Goal: Task Accomplishment & Management: Use online tool/utility

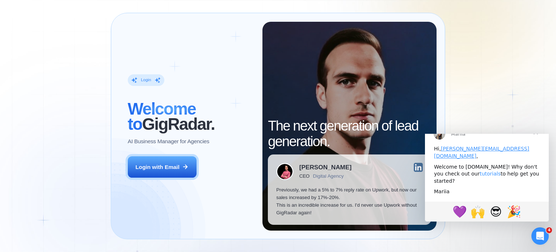
click at [480, 176] on link "tutorials" at bounding box center [490, 173] width 21 height 6
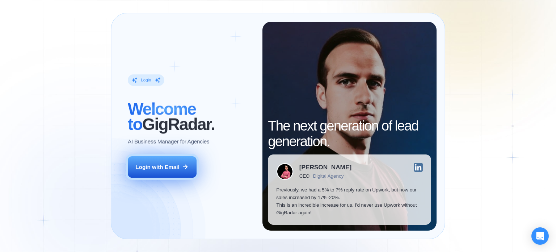
click at [156, 164] on div "Login with Email" at bounding box center [157, 167] width 44 height 8
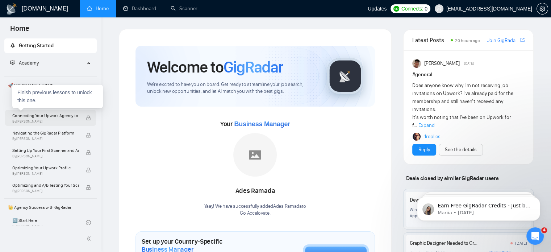
click at [50, 118] on span "Connecting Your Upwork Agency to GigRadar" at bounding box center [45, 115] width 66 height 7
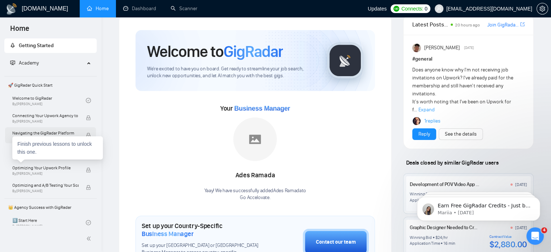
scroll to position [15, 0]
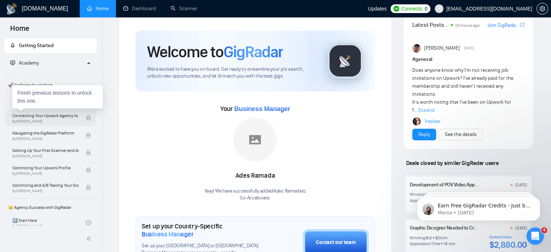
click at [57, 114] on span "Connecting Your Upwork Agency to GigRadar" at bounding box center [45, 115] width 66 height 7
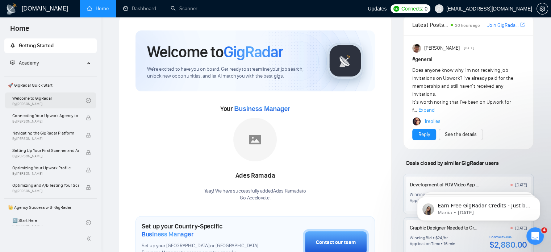
click at [60, 101] on link "Welcome to GigRadar By Vlad Timinsky" at bounding box center [49, 100] width 74 height 16
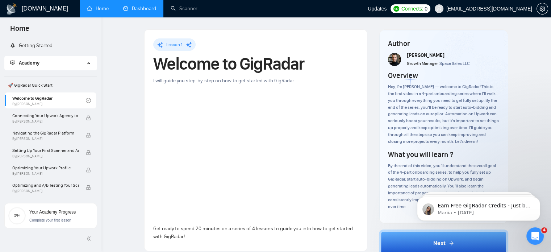
click at [147, 9] on link "Dashboard" at bounding box center [139, 8] width 33 height 6
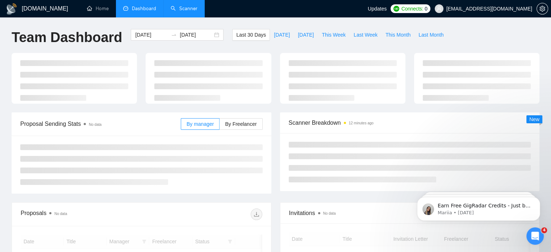
click at [197, 8] on link "Scanner" at bounding box center [184, 8] width 27 height 6
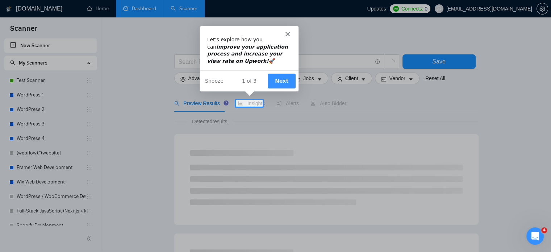
click at [289, 82] on button "Next" at bounding box center [281, 80] width 28 height 15
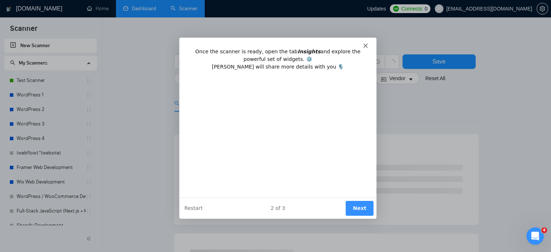
click at [363, 214] on button "Next" at bounding box center [359, 207] width 28 height 15
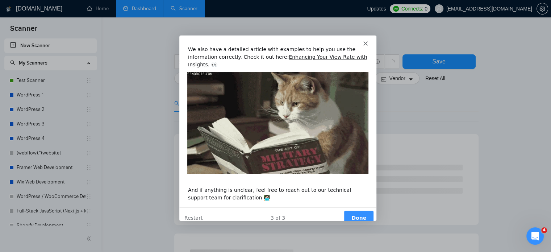
click at [359, 210] on button "Done" at bounding box center [357, 217] width 29 height 15
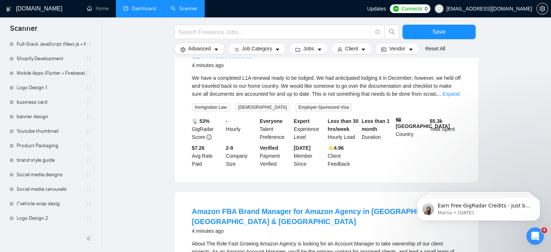
scroll to position [99, 0]
click at [58, 220] on link "Logo Design 2" at bounding box center [51, 218] width 69 height 14
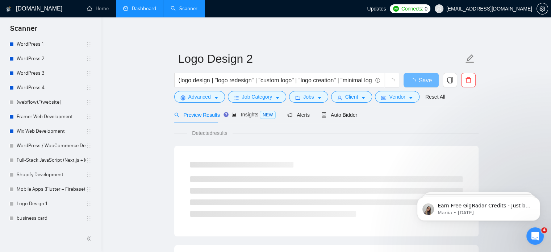
scroll to position [165, 0]
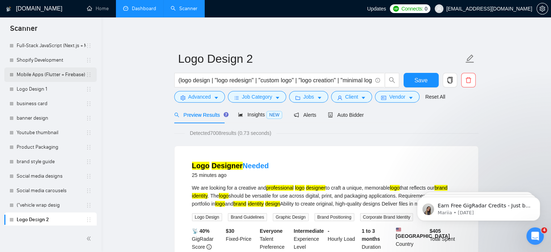
click at [41, 68] on link "Mobile Apps (Flutter + Firebase)" at bounding box center [51, 74] width 69 height 14
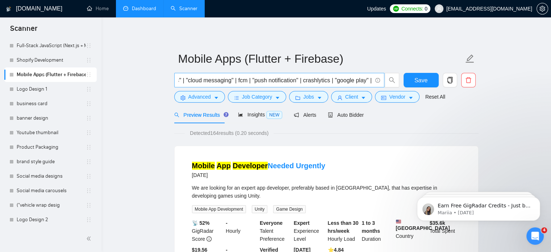
scroll to position [0, 473]
click at [39, 224] on link "Logo Design 2" at bounding box center [51, 219] width 69 height 14
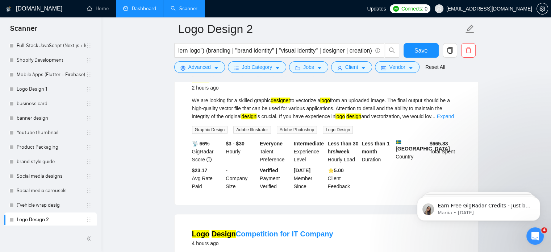
scroll to position [390, 0]
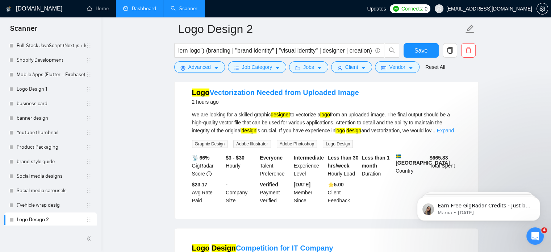
click at [255, 130] on div "We are looking for a skilled graphic designer to vectorize a logo from an uploa…" at bounding box center [326, 122] width 269 height 24
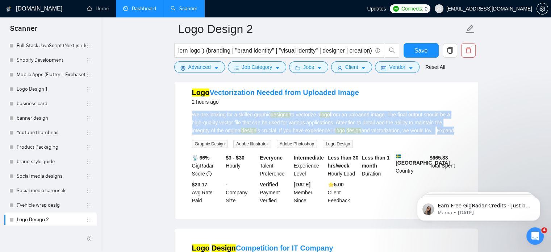
click at [255, 130] on div "We are looking for a skilled graphic designer to vectorize a logo from an uploa…" at bounding box center [326, 122] width 269 height 24
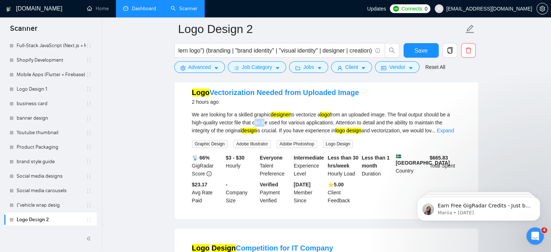
click at [255, 130] on div "We are looking for a skilled graphic designer to vectorize a logo from an uploa…" at bounding box center [326, 122] width 269 height 24
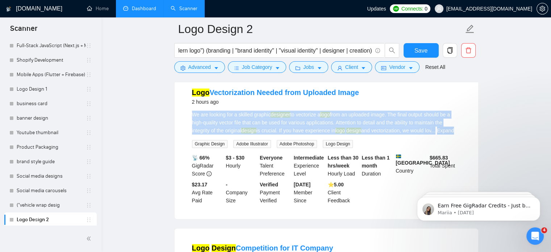
click at [255, 130] on div "We are looking for a skilled graphic designer to vectorize a logo from an uploa…" at bounding box center [326, 122] width 269 height 24
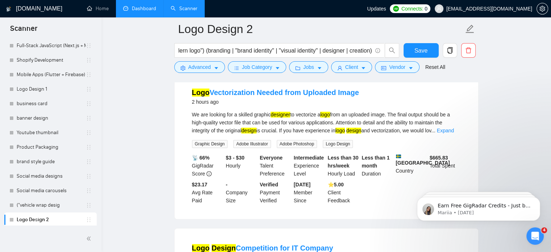
click at [255, 130] on div "We are looking for a skilled graphic designer to vectorize a logo from an uploa…" at bounding box center [326, 122] width 269 height 24
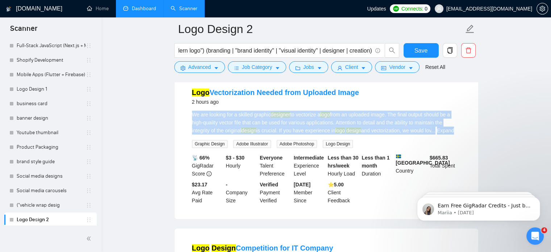
click at [255, 130] on div "We are looking for a skilled graphic designer to vectorize a logo from an uploa…" at bounding box center [326, 122] width 269 height 24
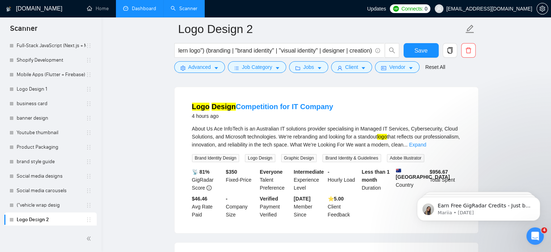
scroll to position [531, 0]
click at [426, 147] on link "Expand" at bounding box center [417, 144] width 17 height 6
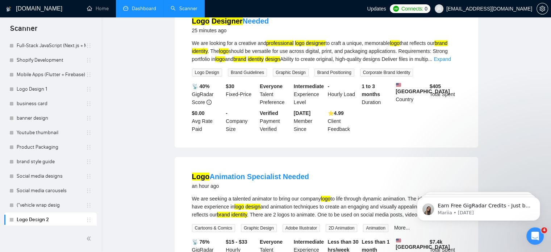
scroll to position [0, 0]
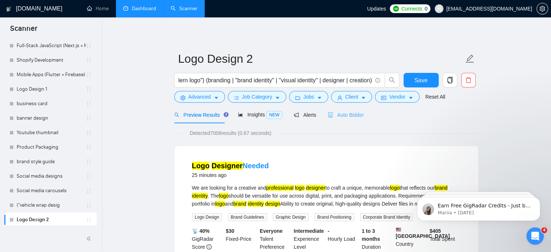
click at [359, 110] on div "Auto Bidder" at bounding box center [346, 114] width 36 height 17
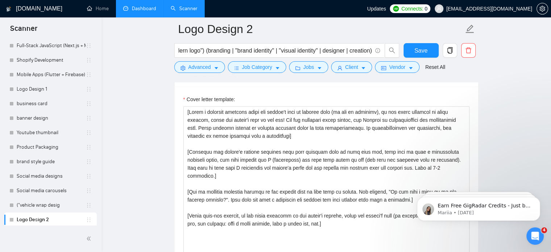
scroll to position [858, 0]
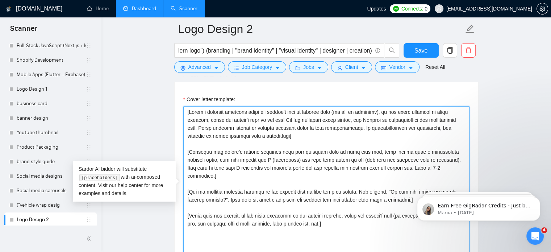
click at [312, 192] on textarea "Cover letter template:" at bounding box center [326, 187] width 286 height 163
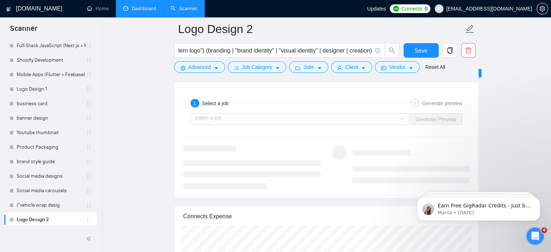
scroll to position [1432, 0]
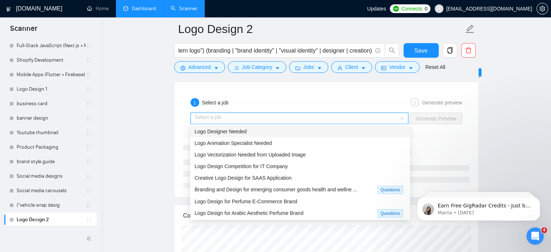
click at [354, 121] on input "search" at bounding box center [297, 118] width 204 height 11
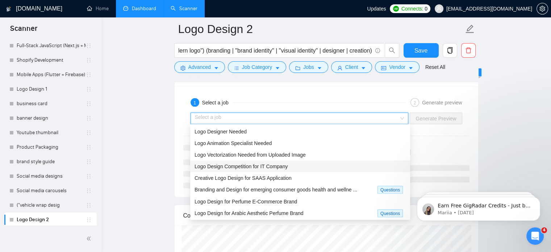
click at [289, 163] on div "Logo Design Competition for IT Company" at bounding box center [300, 166] width 211 height 8
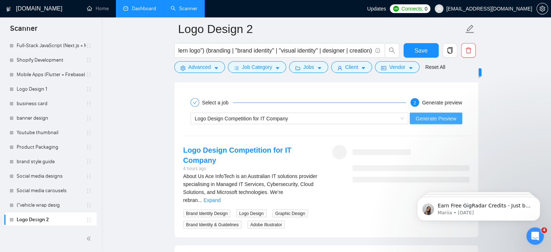
click at [444, 117] on span "Generate Preview" at bounding box center [436, 118] width 41 height 8
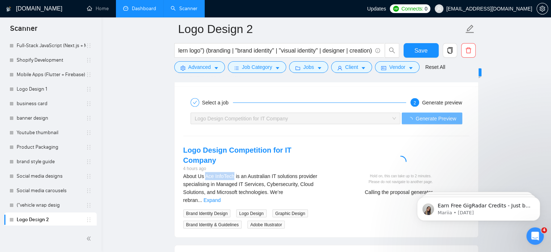
drag, startPoint x: 205, startPoint y: 164, endPoint x: 233, endPoint y: 165, distance: 27.9
click at [233, 173] on span "About Us Ace InfoTech is an Australian IT solutions provider specialising in Ma…" at bounding box center [250, 188] width 134 height 30
copy span "Ace InfoTech"
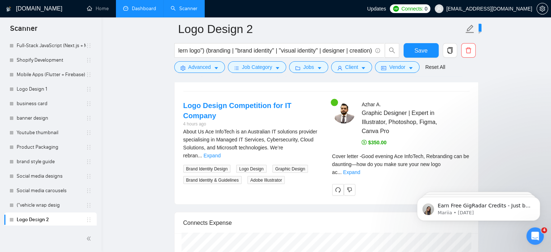
scroll to position [1479, 0]
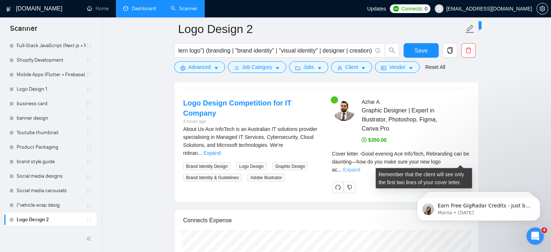
click at [360, 167] on link "Expand" at bounding box center [351, 170] width 17 height 6
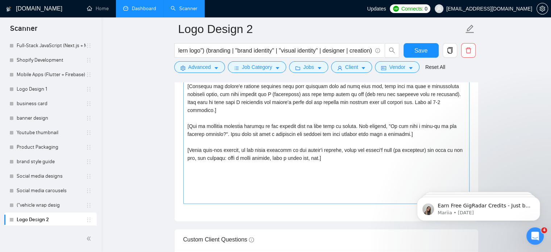
scroll to position [868, 0]
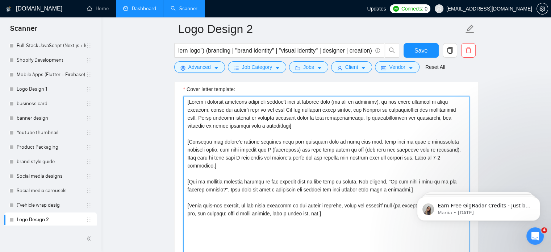
click at [344, 210] on textarea "Cover letter template:" at bounding box center [326, 177] width 286 height 163
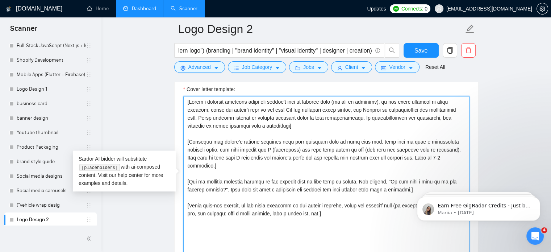
click at [344, 210] on textarea "Cover letter template:" at bounding box center [326, 177] width 286 height 163
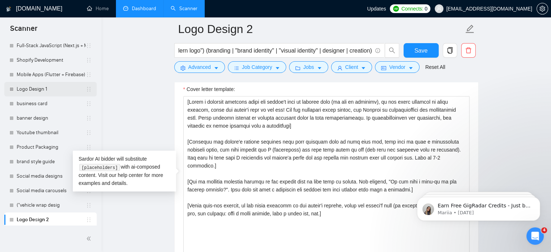
click at [38, 85] on link "Logo Design 1" at bounding box center [51, 89] width 69 height 14
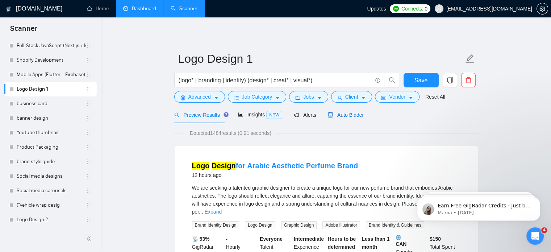
click at [350, 111] on div "Auto Bidder" at bounding box center [346, 115] width 36 height 8
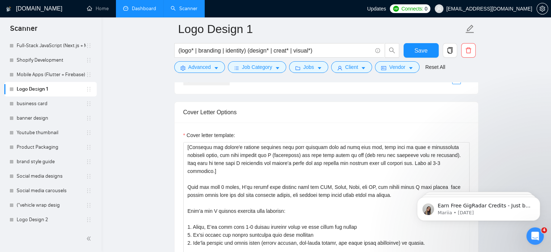
scroll to position [48, 0]
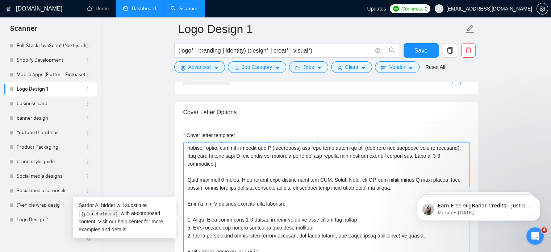
click at [300, 189] on textarea "Cover letter template:" at bounding box center [326, 223] width 286 height 163
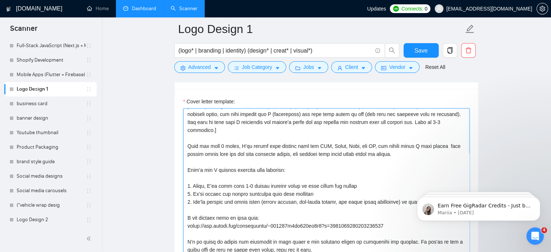
scroll to position [899, 0]
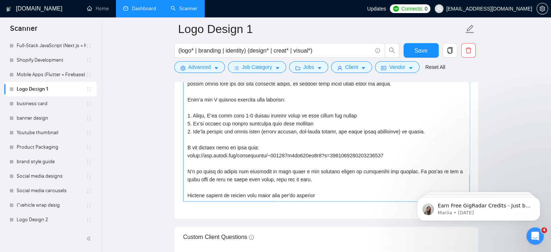
click at [262, 177] on textarea "Cover letter template:" at bounding box center [326, 119] width 286 height 163
click at [155, 157] on main "Logo Design 1 (logo* | branding | identity) (design* | creat* | visual*) Save A…" at bounding box center [326, 119] width 426 height 1979
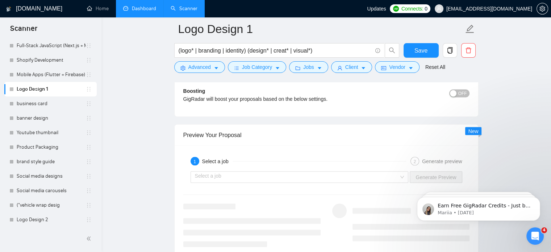
scroll to position [1429, 0]
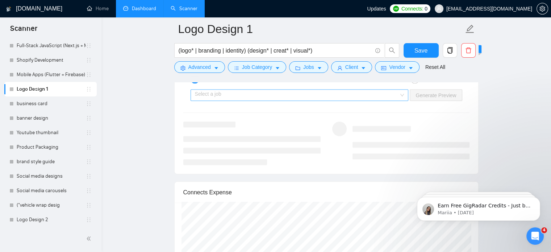
click at [248, 92] on input "search" at bounding box center [297, 95] width 204 height 11
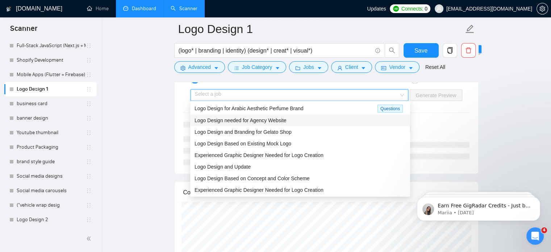
click at [234, 123] on span "Logo Design needed for Agency Website" at bounding box center [241, 120] width 92 height 6
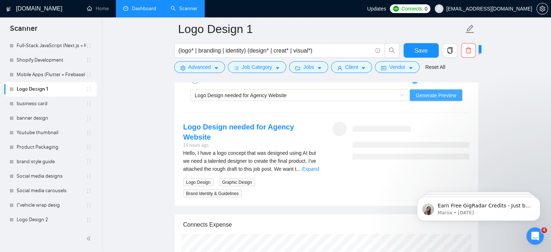
click at [423, 93] on span "Generate Preview" at bounding box center [436, 95] width 41 height 8
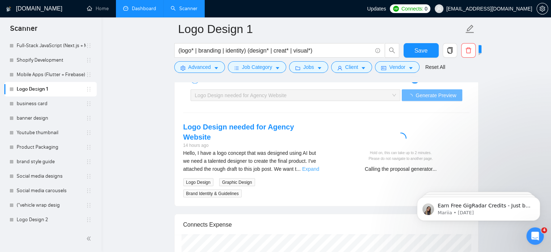
click at [313, 166] on link "Expand" at bounding box center [310, 169] width 17 height 6
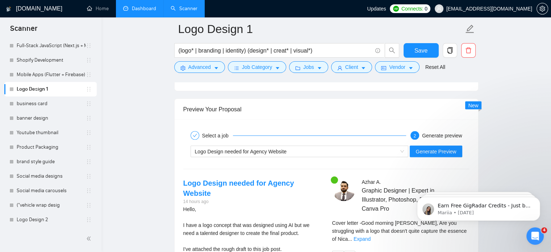
scroll to position [1450, 0]
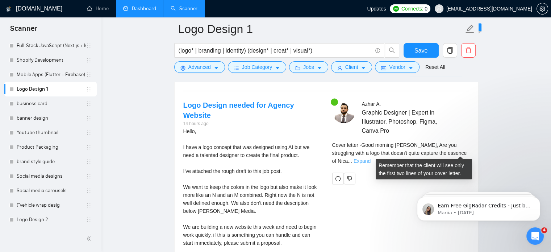
click at [371, 158] on link "Expand" at bounding box center [362, 161] width 17 height 6
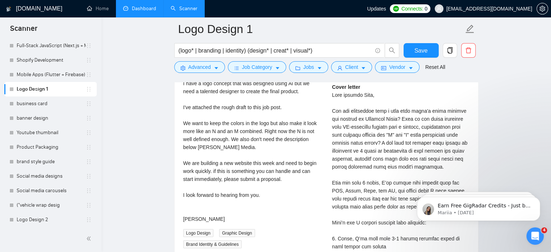
scroll to position [1519, 0]
